Goal: Use online tool/utility

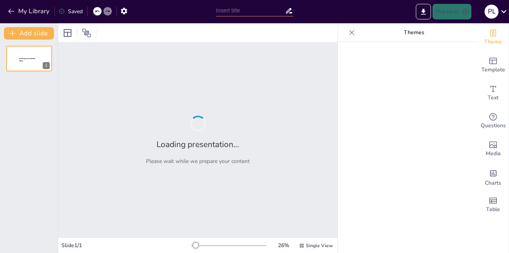
type input "Portal SRI"
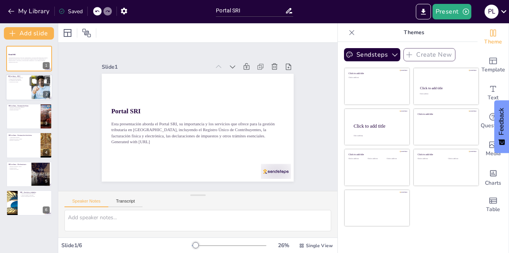
click at [26, 87] on div at bounding box center [29, 88] width 47 height 26
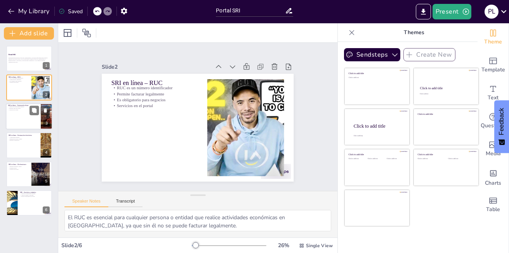
click at [11, 114] on div at bounding box center [29, 116] width 47 height 26
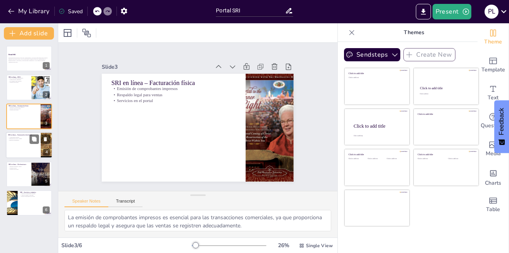
click at [20, 141] on p "Beneficios ambientales" at bounding box center [23, 141] width 30 height 2
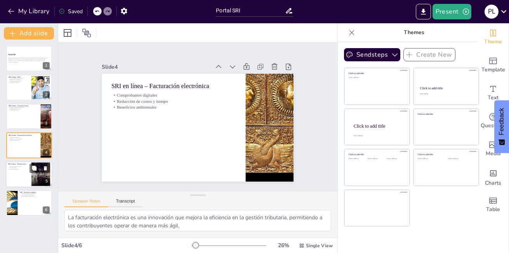
click at [11, 164] on p "SRI en línea – Declaraciones" at bounding box center [18, 164] width 21 height 2
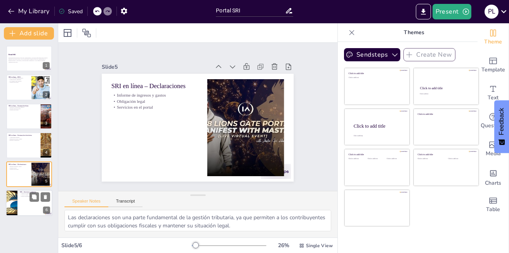
click at [21, 196] on p "Servicios disponibles en el portal" at bounding box center [35, 197] width 30 height 2
type textarea "La gestión adecuada de las obligaciones tributarias es crucial para los contrib…"
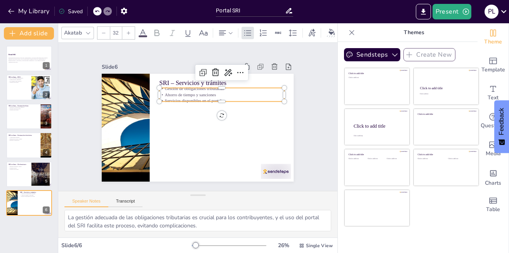
click at [168, 85] on div "SRI – Servicios y trámites Gestión de obligaciones tributarias Ahorro de tiempo…" at bounding box center [192, 108] width 220 height 190
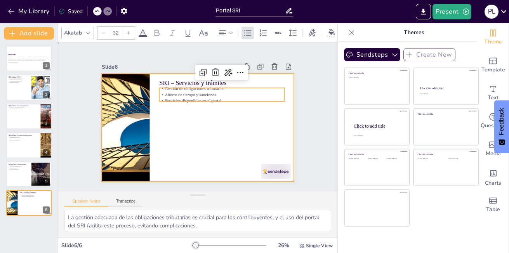
click at [173, 123] on div at bounding box center [193, 126] width 219 height 177
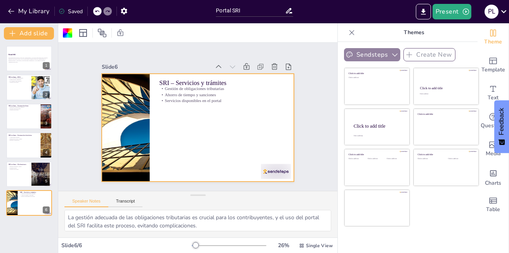
click at [366, 56] on button "Sendsteps" at bounding box center [372, 54] width 56 height 13
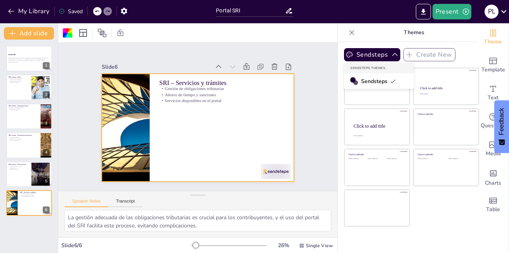
click at [369, 80] on span "Sendsteps" at bounding box center [378, 81] width 35 height 7
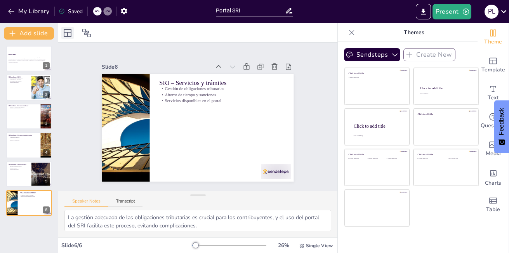
click at [64, 34] on icon at bounding box center [68, 33] width 8 height 8
